Goal: Transaction & Acquisition: Purchase product/service

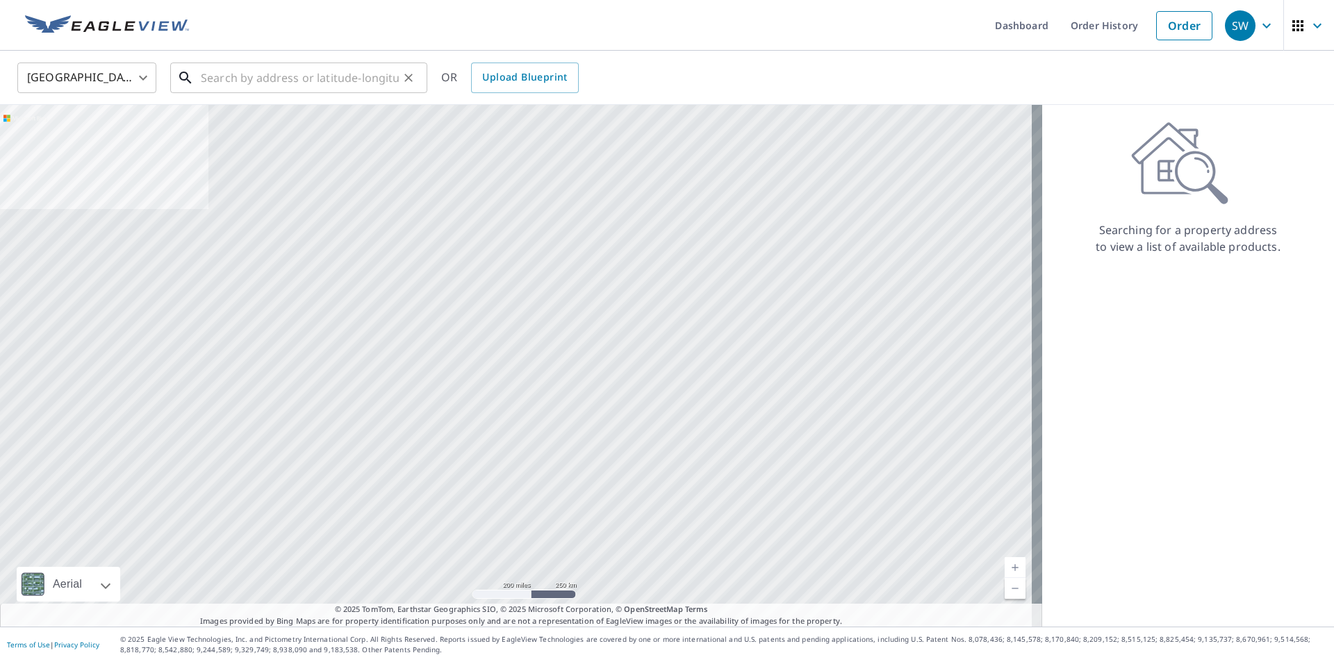
click at [294, 90] on input "text" at bounding box center [300, 77] width 198 height 39
paste input "[STREET_ADDRESS]"
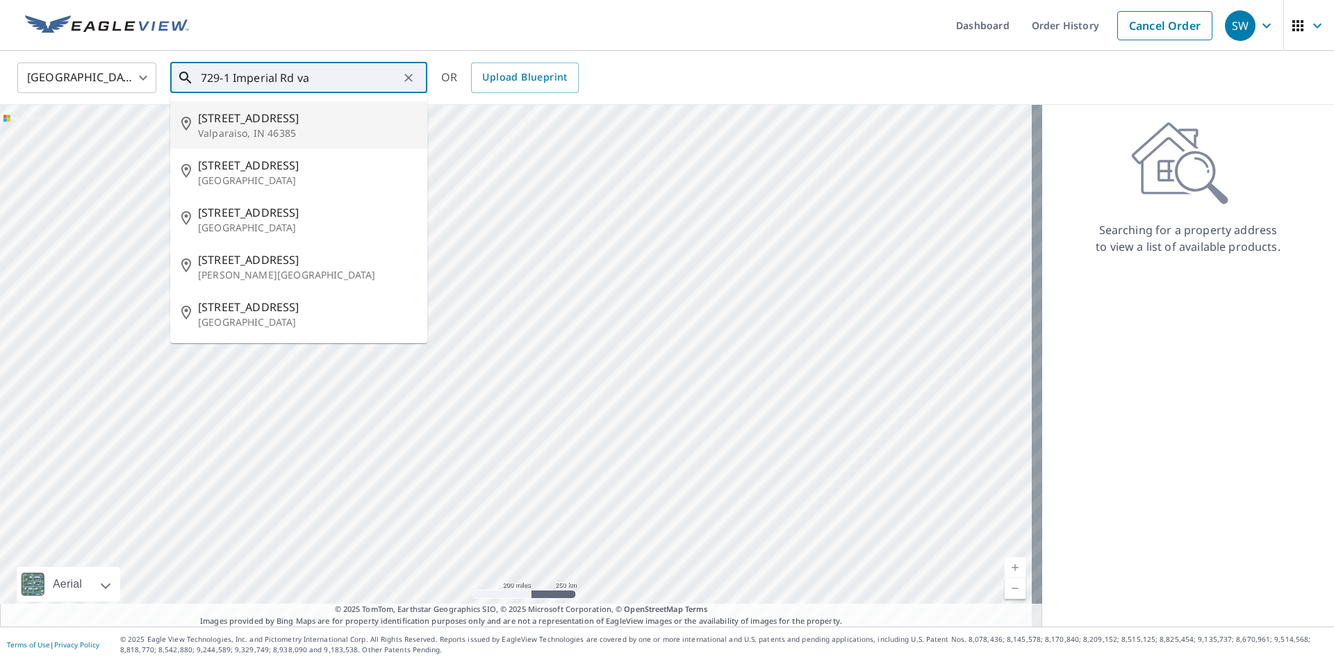
click at [310, 141] on li "[STREET_ADDRESS]" at bounding box center [298, 124] width 257 height 47
type input "[STREET_ADDRESS]"
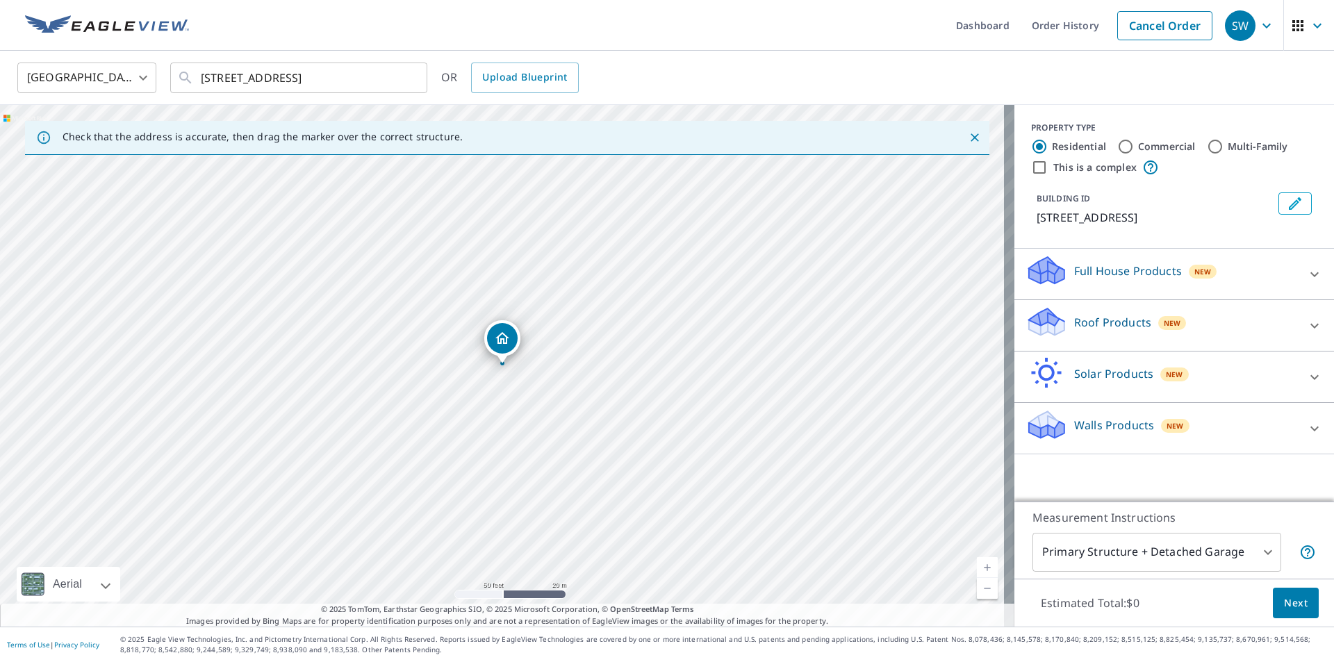
click at [1158, 320] on div "New" at bounding box center [1172, 323] width 28 height 14
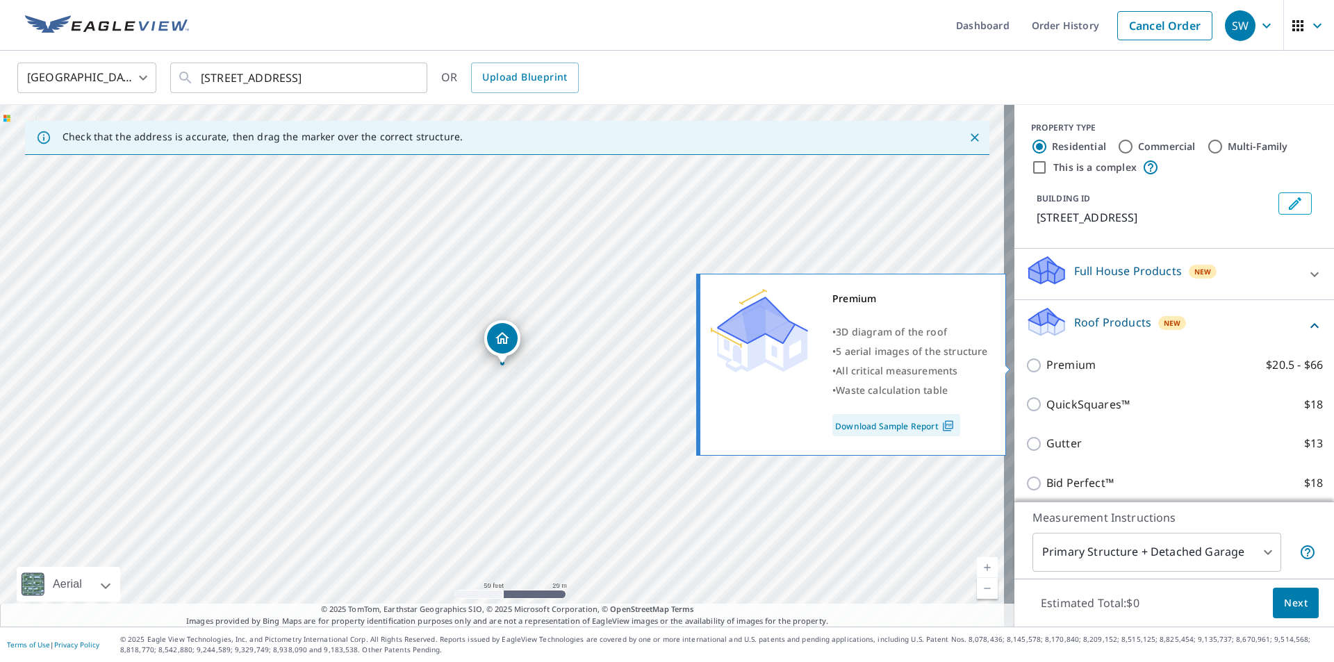
click at [1149, 361] on label "Premium $20.5 - $66" at bounding box center [1184, 364] width 276 height 17
click at [1046, 361] on input "Premium $20.5 - $66" at bounding box center [1035, 365] width 21 height 17
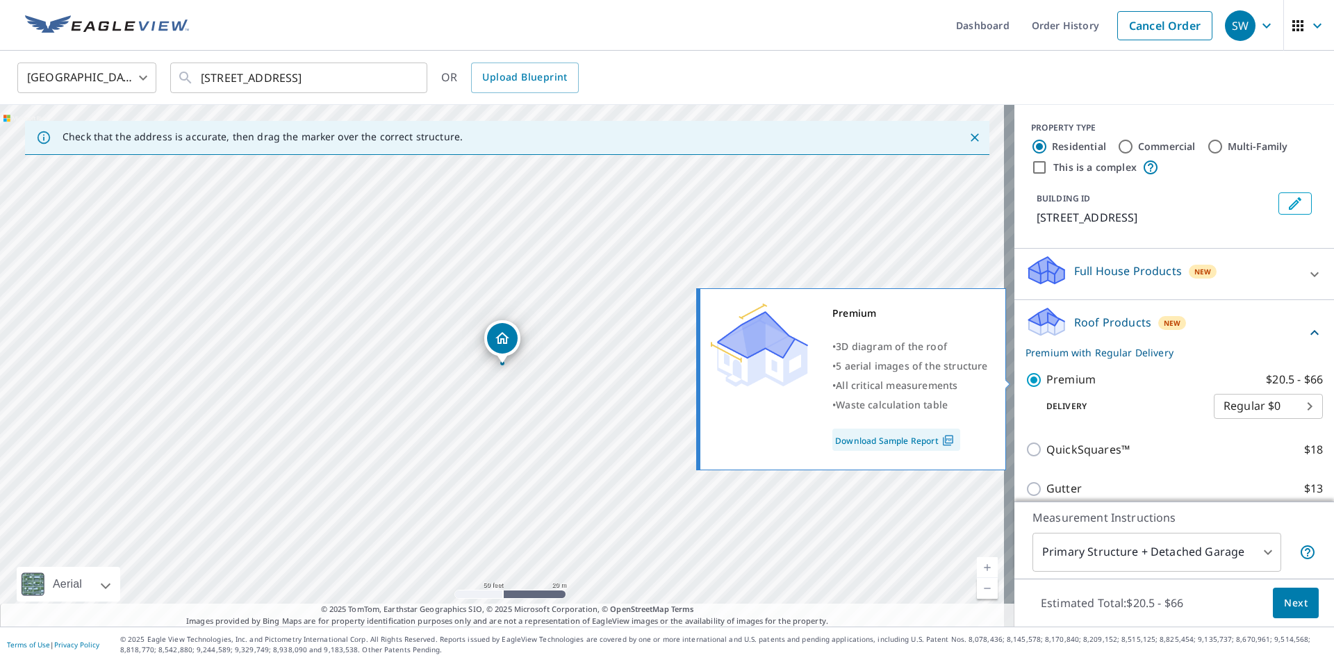
click at [1136, 371] on label "Premium $20.5 - $66" at bounding box center [1184, 379] width 276 height 17
click at [1046, 372] on input "Premium $20.5 - $66" at bounding box center [1035, 380] width 21 height 17
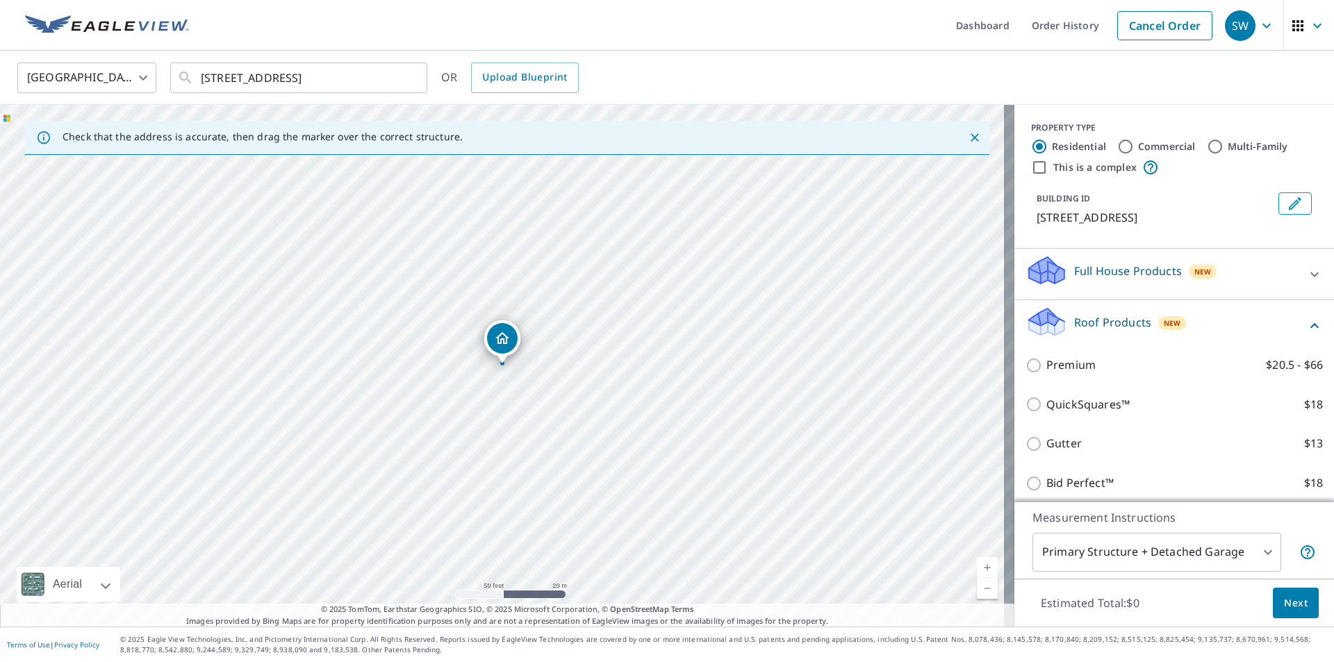
click at [1141, 363] on label "Premium $20.5 - $66" at bounding box center [1184, 364] width 276 height 17
click at [1046, 363] on input "Premium $20.5 - $66" at bounding box center [1035, 365] width 21 height 17
checkbox input "true"
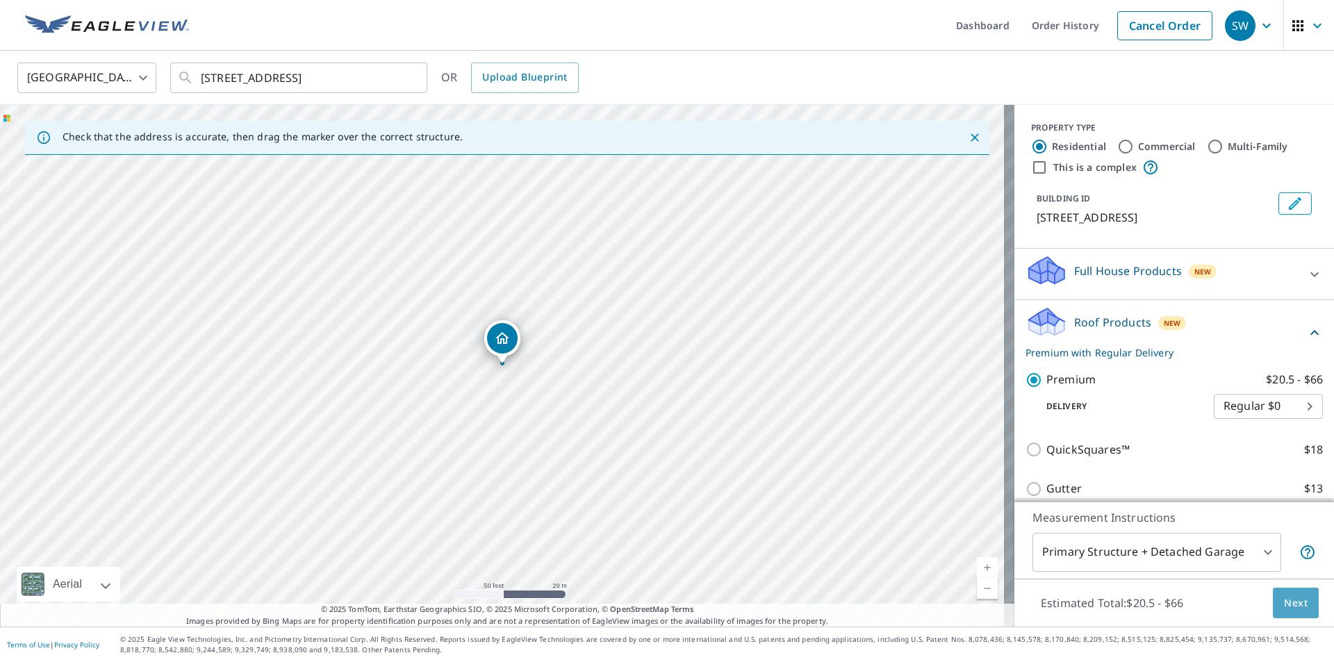
click at [1291, 599] on span "Next" at bounding box center [1296, 603] width 24 height 17
